Goal: Information Seeking & Learning: Understand process/instructions

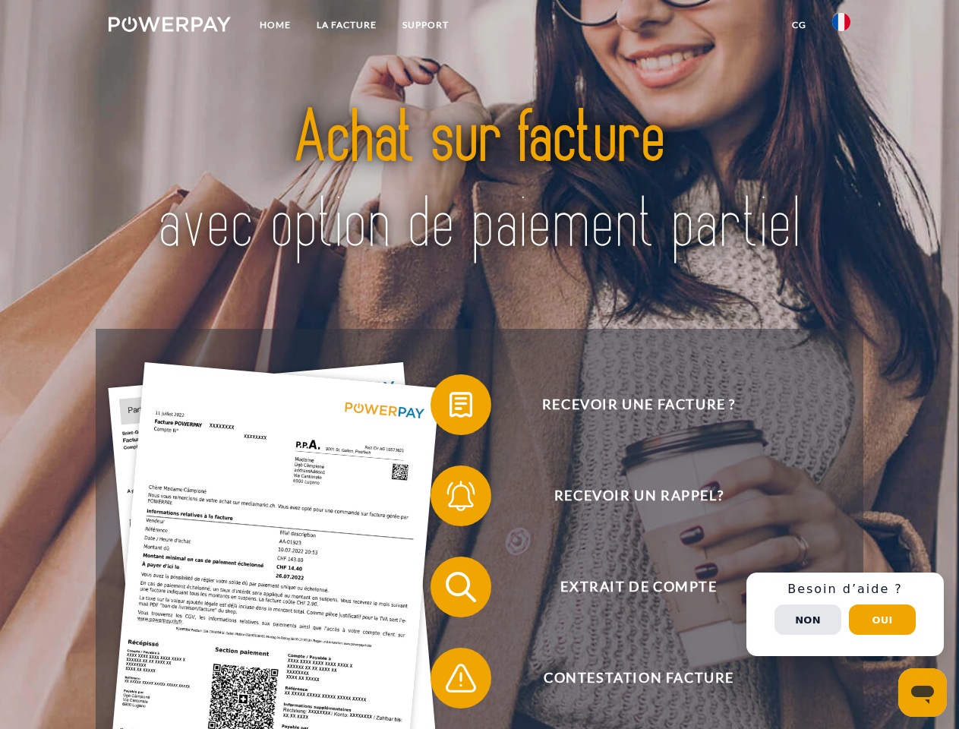
click at [169, 27] on img at bounding box center [170, 24] width 122 height 15
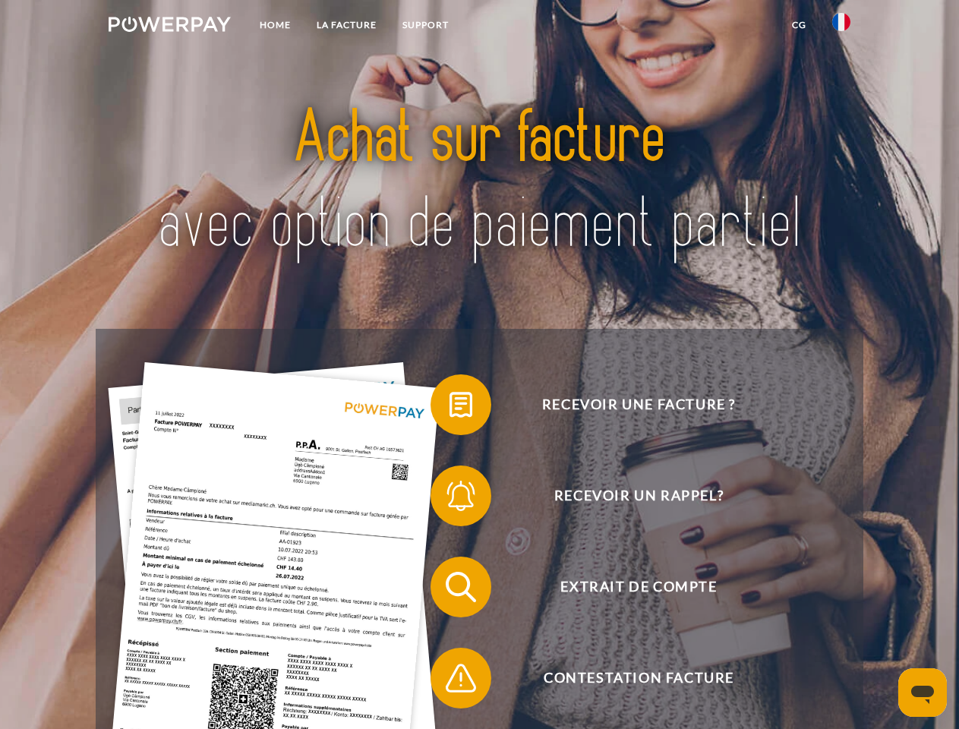
click at [842, 27] on img at bounding box center [842, 22] width 18 height 18
click at [799, 25] on link "CG" at bounding box center [799, 24] width 40 height 27
click at [450, 408] on span at bounding box center [438, 405] width 76 height 76
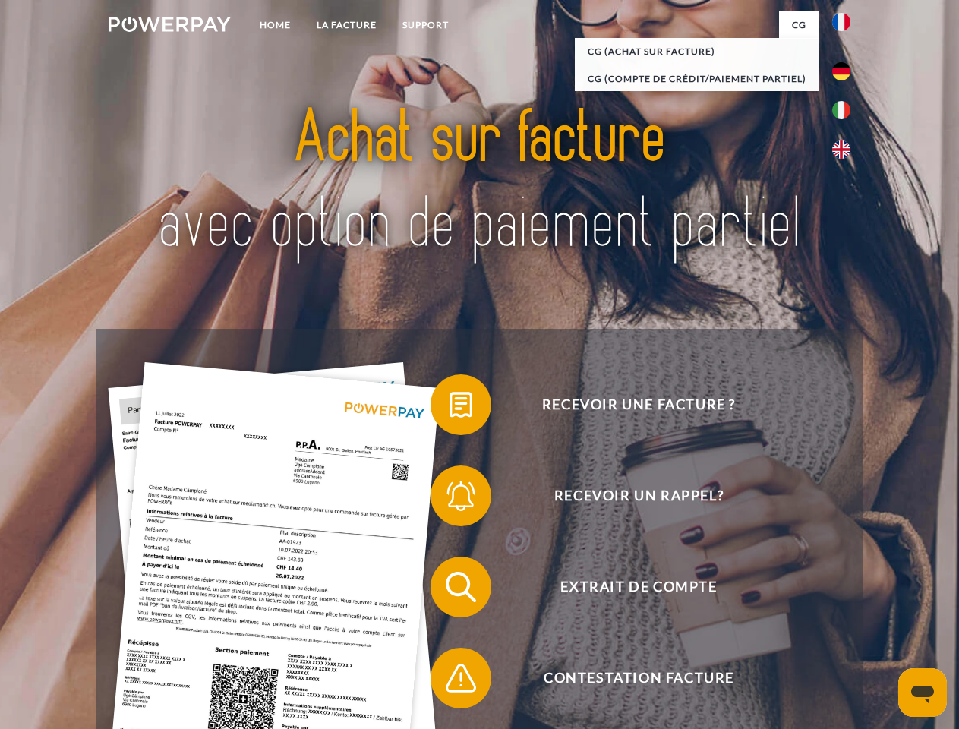
click at [450, 499] on span at bounding box center [438, 496] width 76 height 76
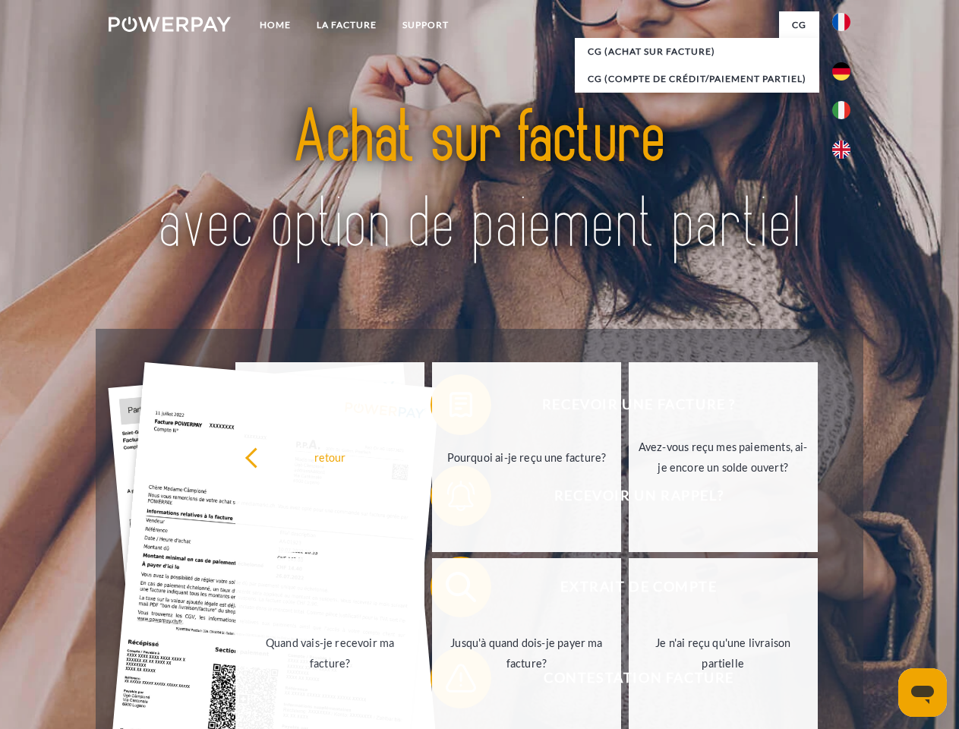
click at [450, 590] on link "Jusqu'à quand dois-je payer ma facture?" at bounding box center [526, 653] width 189 height 190
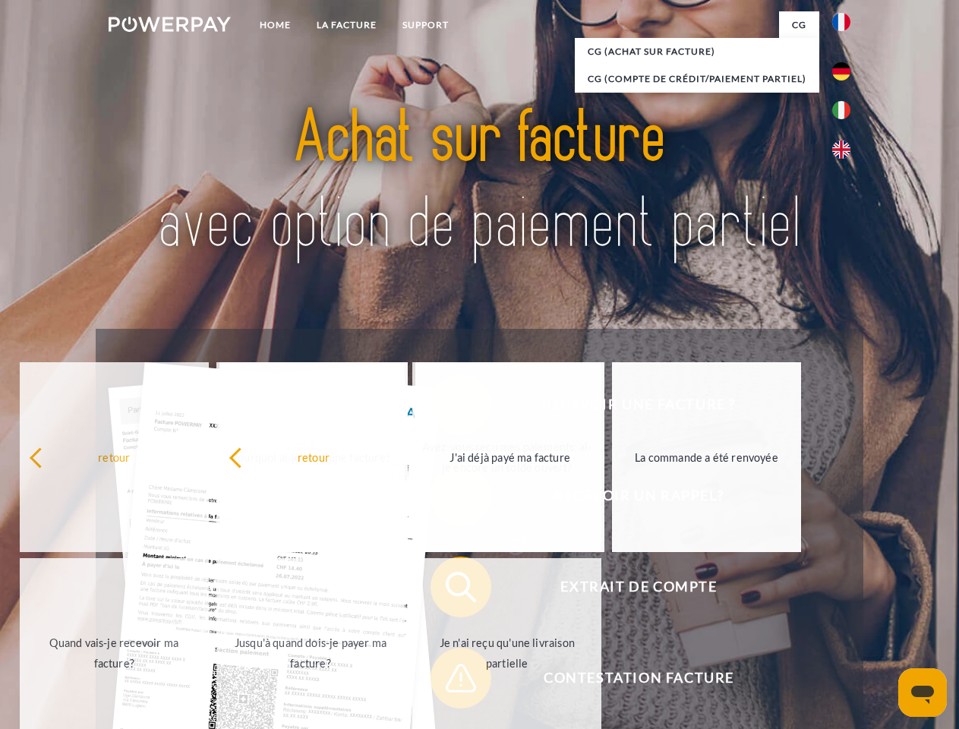
click at [450, 681] on span at bounding box center [438, 678] width 76 height 76
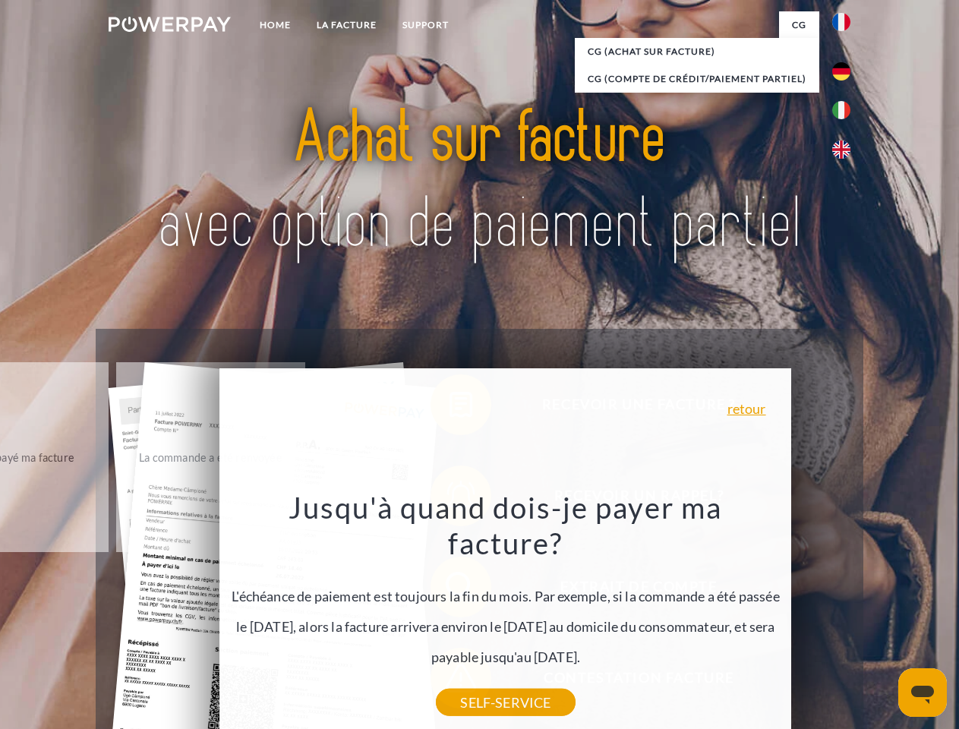
click at [846, 615] on div "Recevoir une facture ? Recevoir un rappel? Extrait de compte retour" at bounding box center [479, 633] width 767 height 608
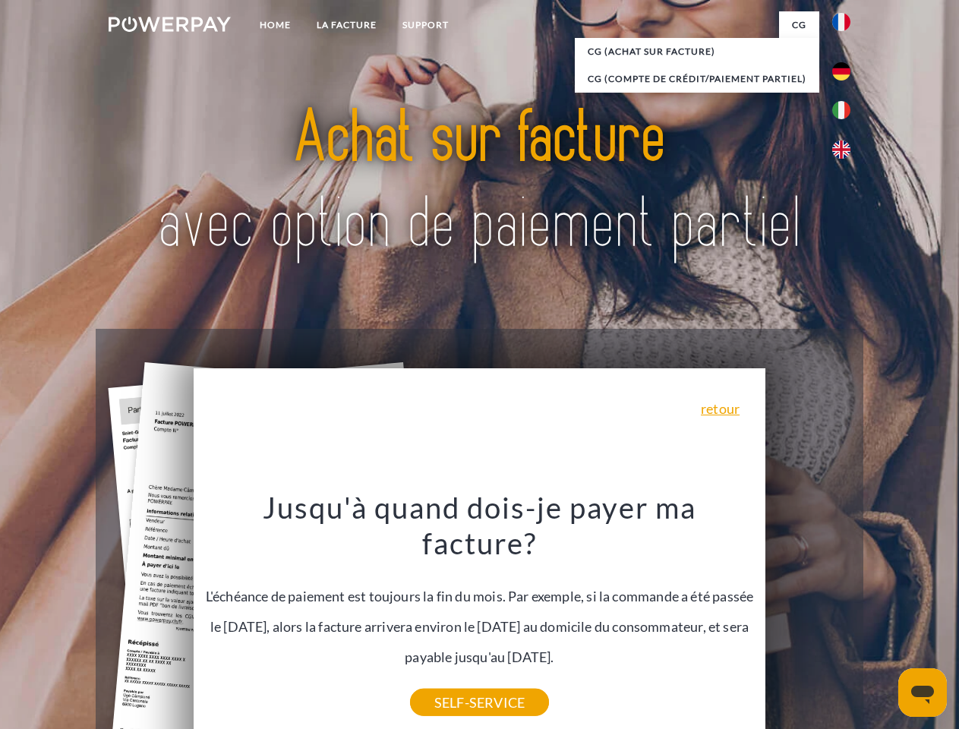
click at [808, 618] on span "Extrait de compte" at bounding box center [639, 587] width 372 height 61
click at [883, 620] on header "Home LA FACTURE Support" at bounding box center [479, 524] width 959 height 1049
